Goal: Information Seeking & Learning: Learn about a topic

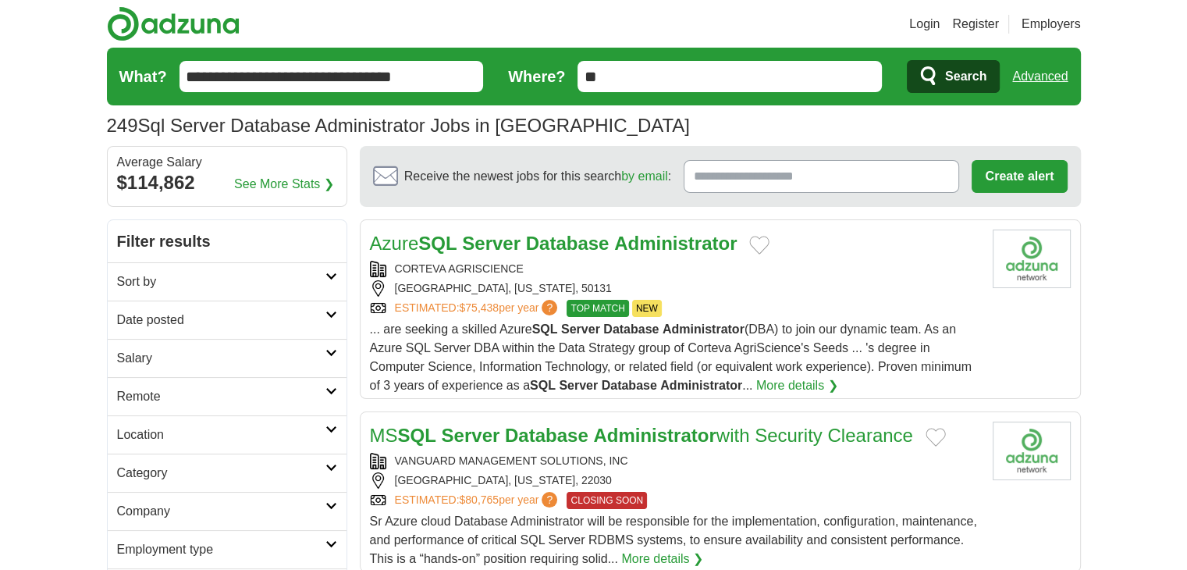
click at [262, 314] on h2 "Date posted" at bounding box center [221, 319] width 208 height 19
click at [162, 375] on link "Last 3 days" at bounding box center [227, 379] width 220 height 19
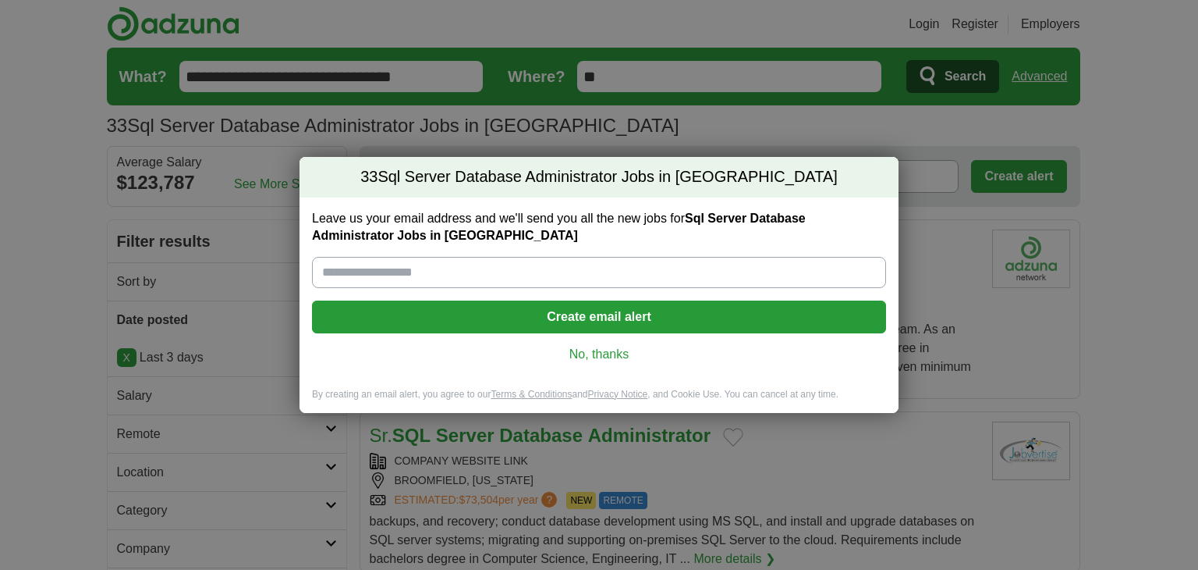
click at [580, 348] on link "No, thanks" at bounding box center [599, 354] width 549 height 17
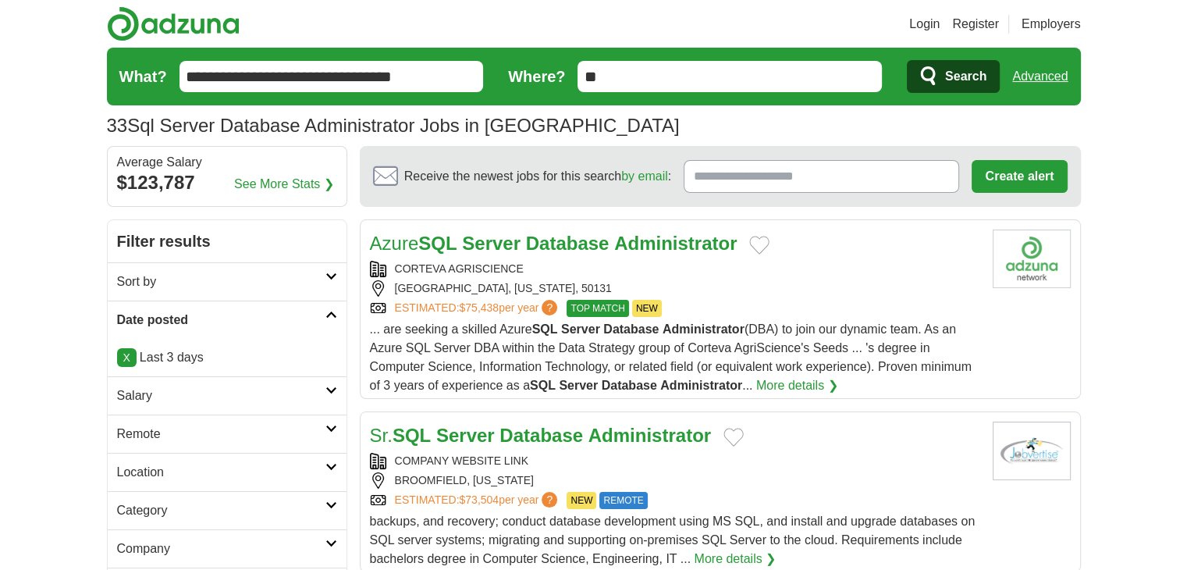
click at [559, 271] on div "CORTEVA AGRISCIENCE" at bounding box center [675, 269] width 610 height 16
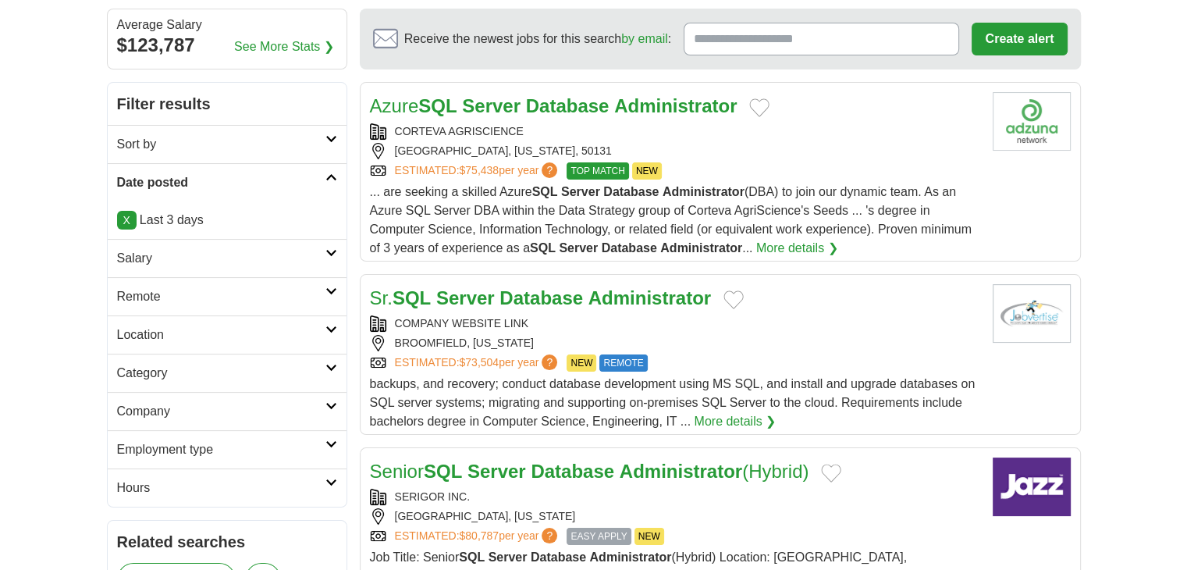
scroll to position [136, 0]
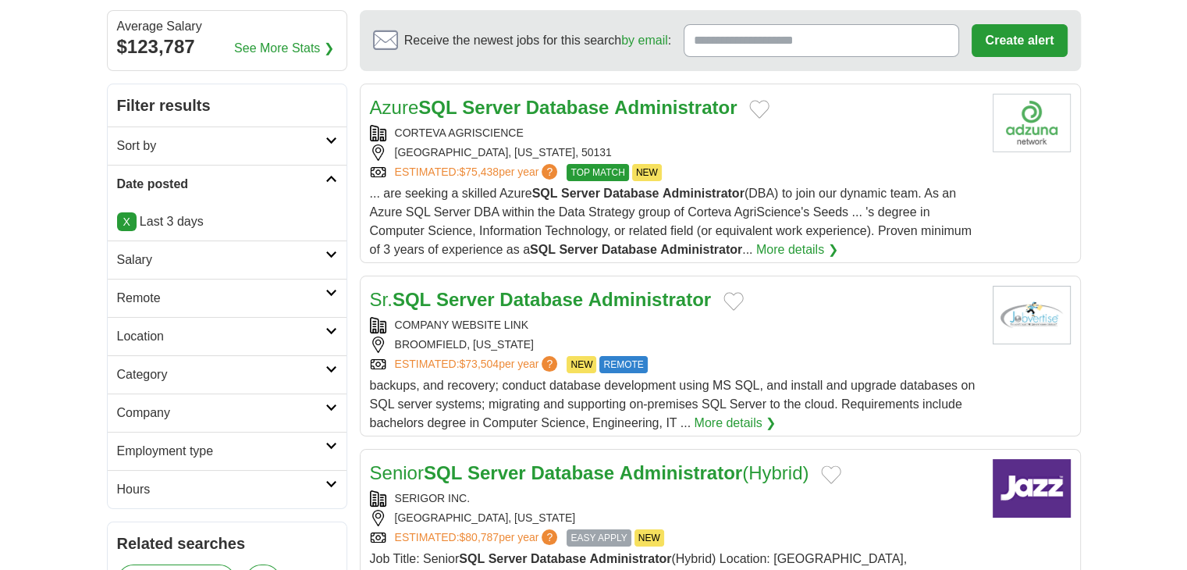
click at [665, 289] on strong "Administrator" at bounding box center [649, 299] width 122 height 21
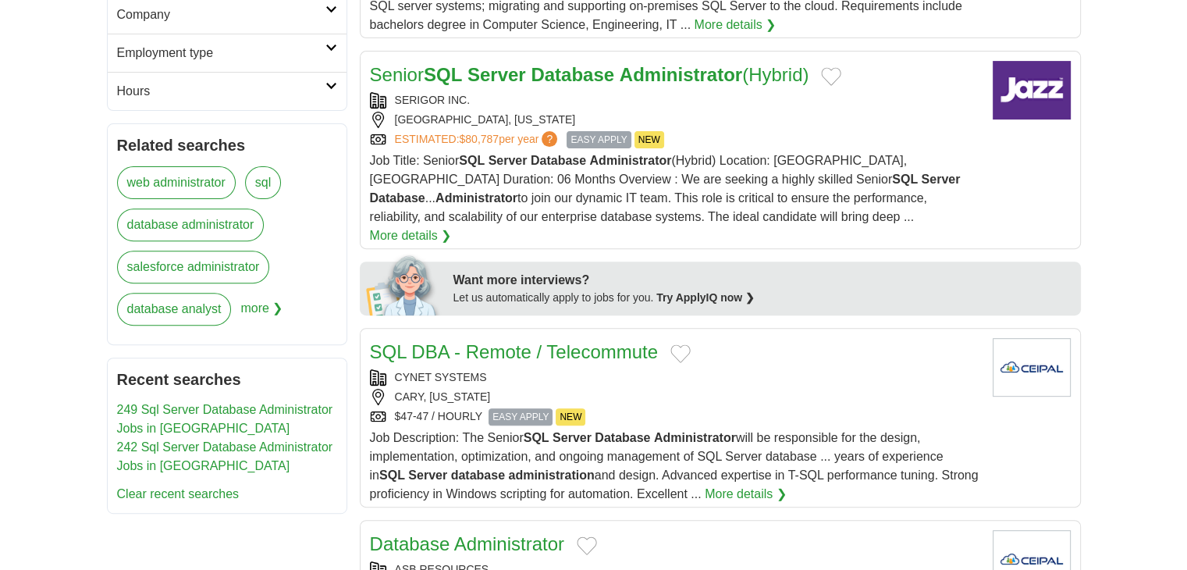
scroll to position [534, 0]
click at [530, 341] on link "SQL DBA - Remote / Telecommute" at bounding box center [514, 351] width 288 height 21
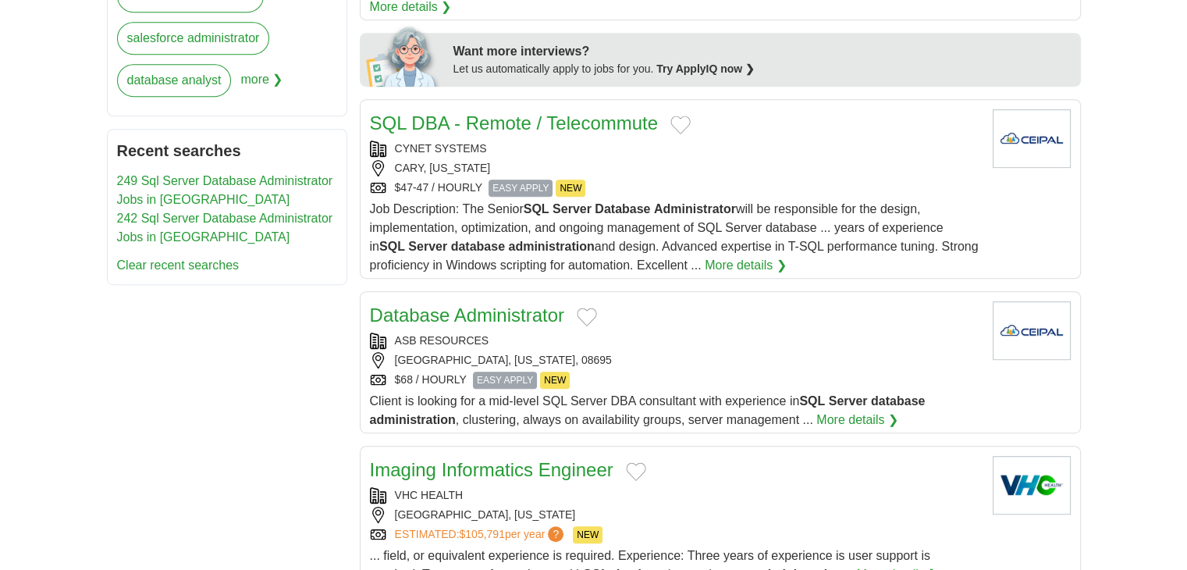
scroll to position [761, 0]
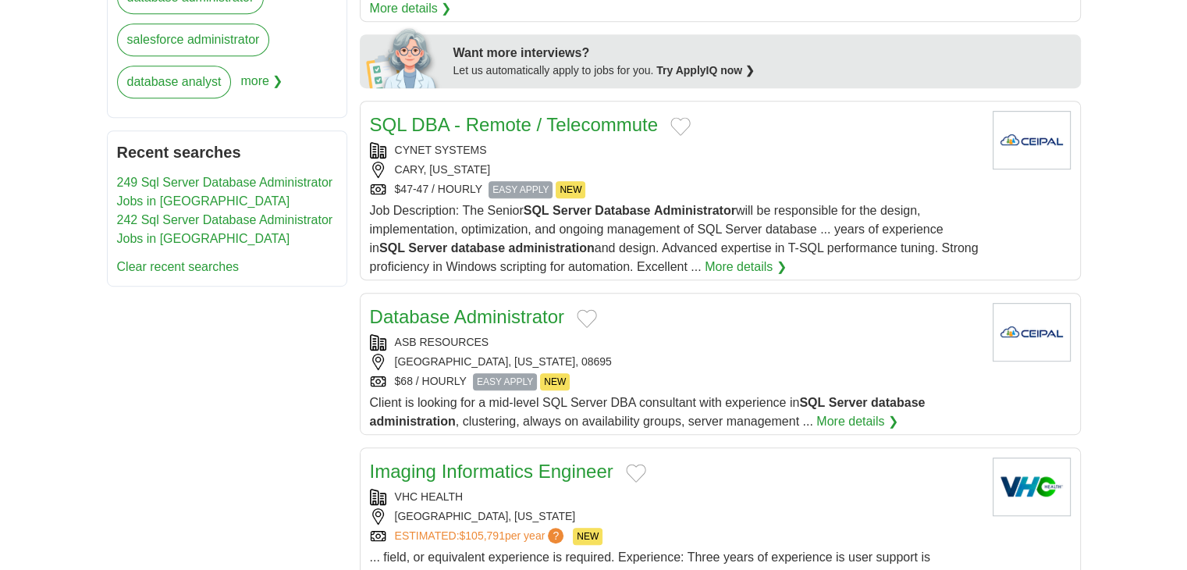
click at [553, 306] on link "Database Administrator" at bounding box center [467, 316] width 194 height 21
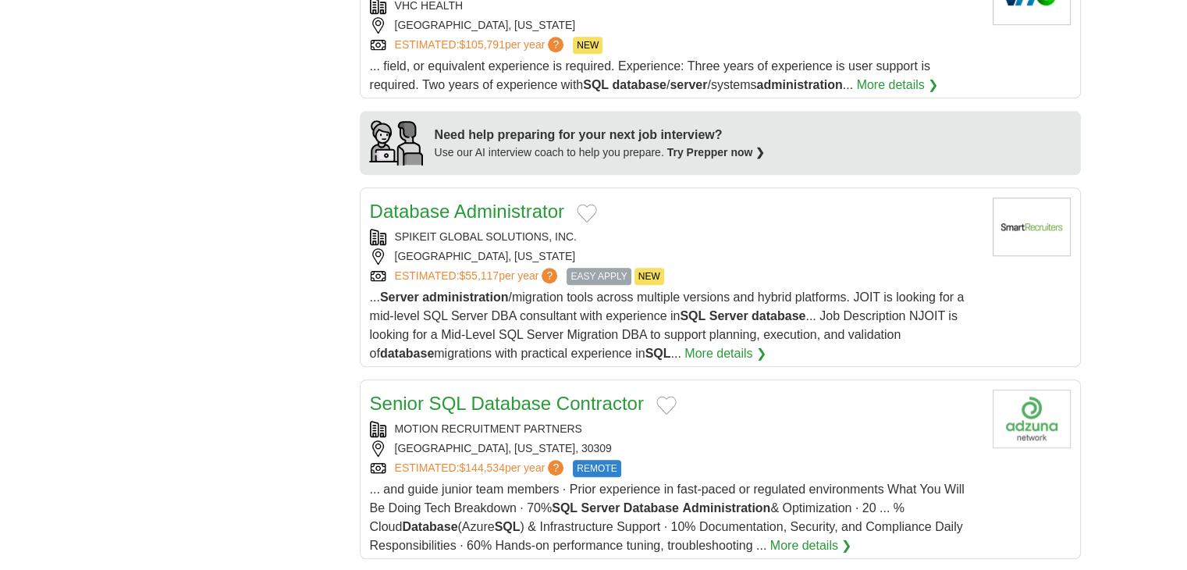
scroll to position [1269, 0]
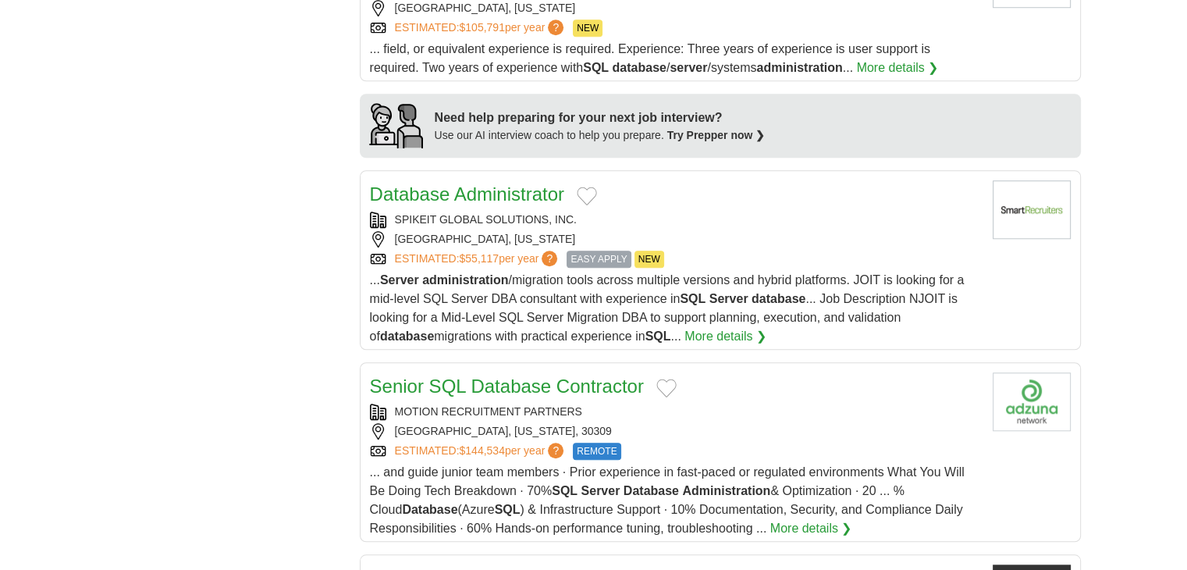
click at [585, 375] on link "Senior SQL Database Contractor" at bounding box center [507, 385] width 274 height 21
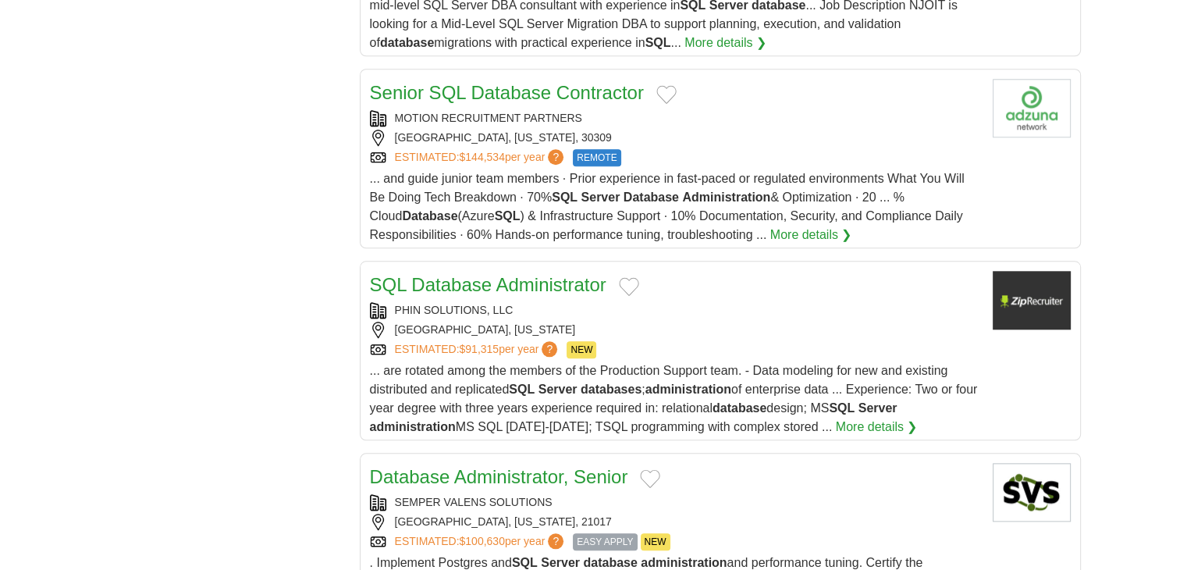
scroll to position [1563, 0]
click at [572, 273] on link "SQL Database Administrator" at bounding box center [488, 283] width 236 height 21
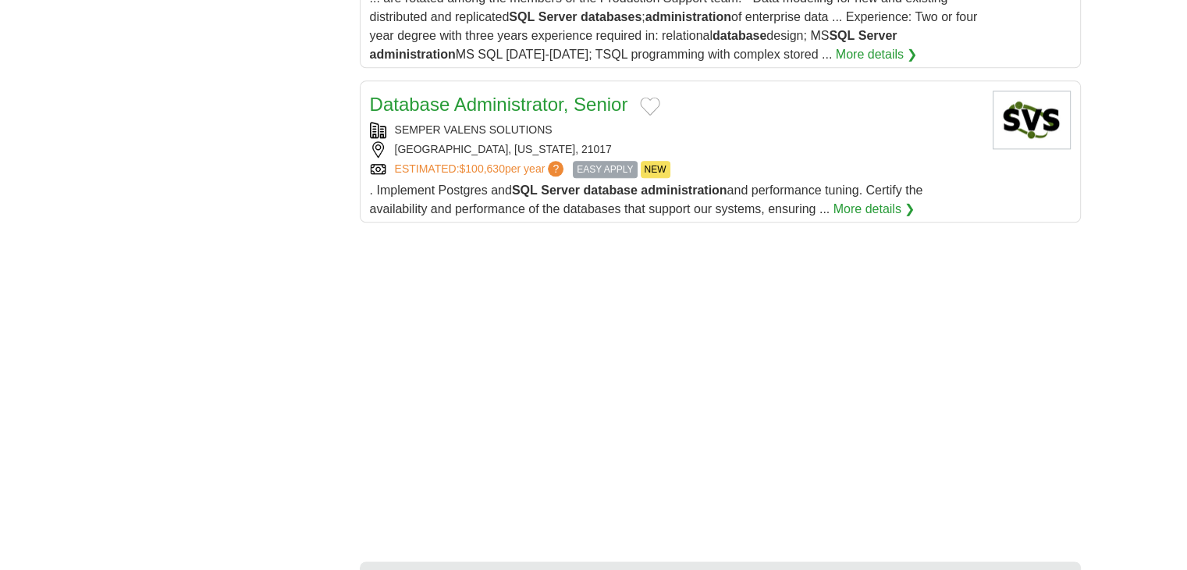
scroll to position [1933, 0]
